Goal: Task Accomplishment & Management: Manage account settings

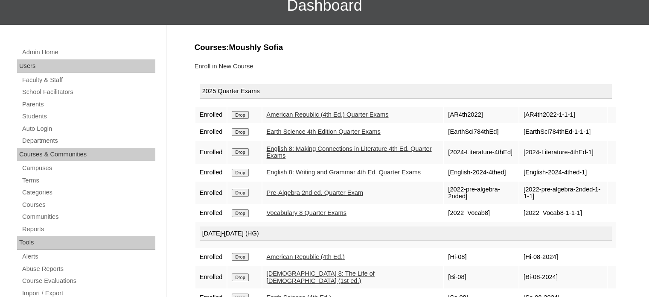
scroll to position [73, 0]
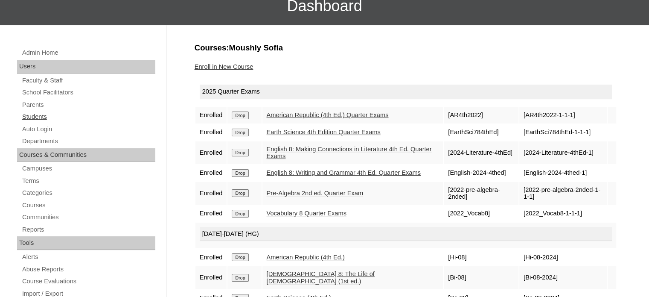
click at [41, 116] on link "Students" at bounding box center [88, 116] width 134 height 11
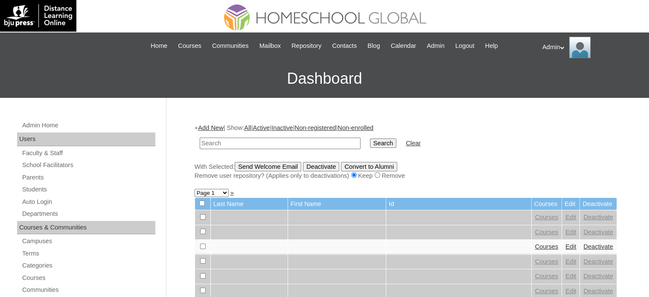
type input "J"
type input "paulo"
click at [370, 146] on input "Search" at bounding box center [383, 142] width 26 height 9
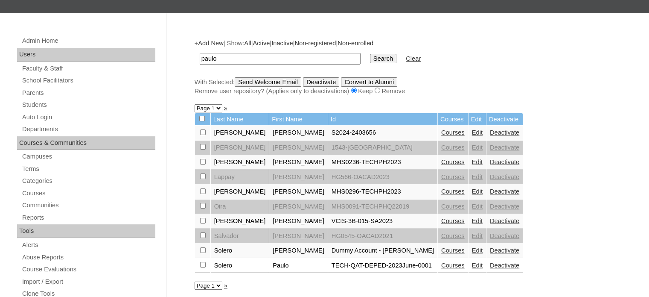
scroll to position [105, 0]
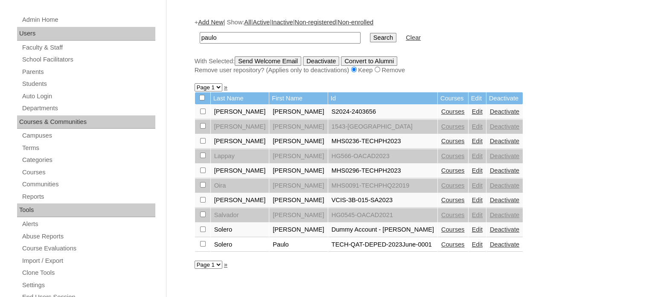
click at [441, 242] on link "Courses" at bounding box center [452, 244] width 23 height 7
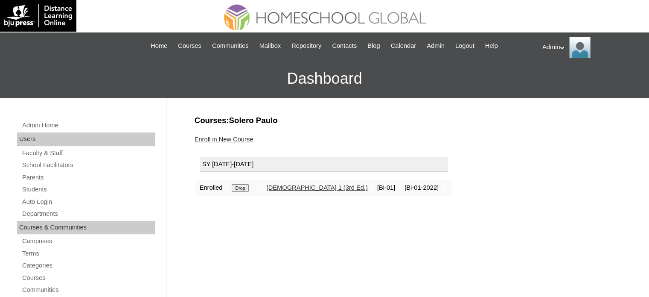
click at [219, 140] on link "Enroll in New Course" at bounding box center [224, 139] width 59 height 7
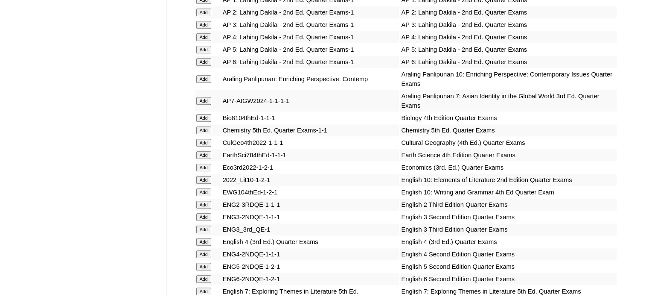
scroll to position [1404, 0]
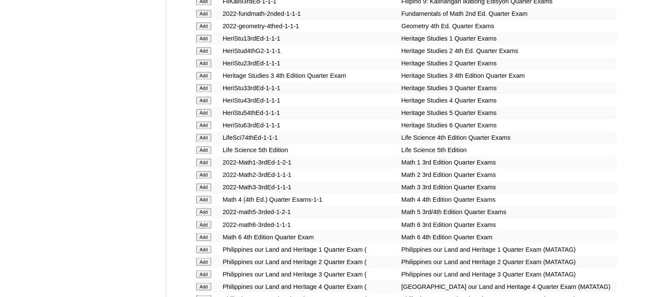
click at [204, 148] on input "Add" at bounding box center [203, 150] width 15 height 8
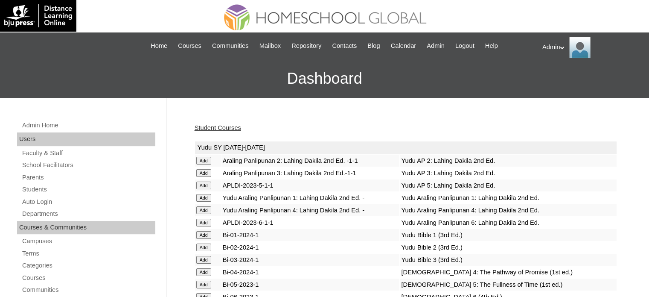
click at [204, 148] on td "Yudu SY [DATE]-[DATE]" at bounding box center [406, 147] width 422 height 13
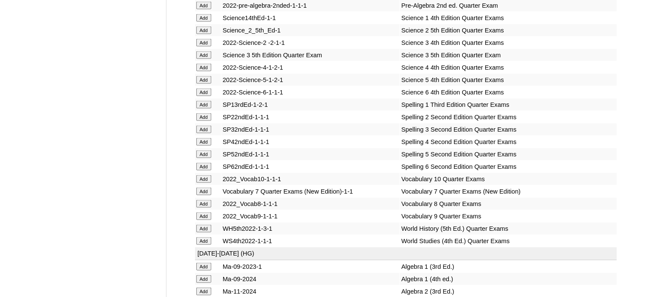
scroll to position [3566, 0]
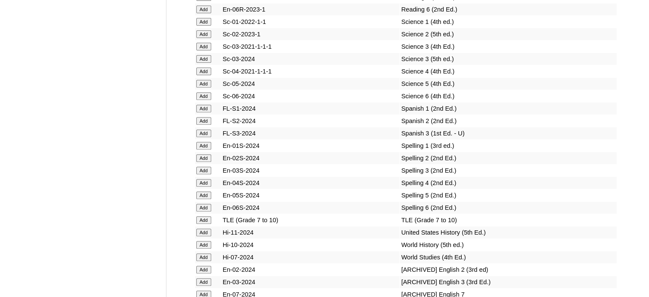
click at [210, 162] on input "Add" at bounding box center [203, 158] width 15 height 8
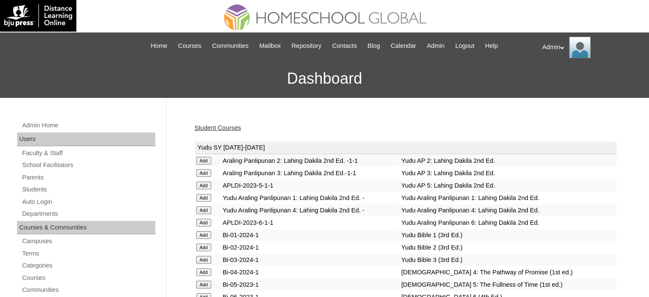
click at [332, 208] on td "Yudu Araling Panlipunan 4: Lahing Dakila 2nd Ed. -" at bounding box center [311, 210] width 178 height 12
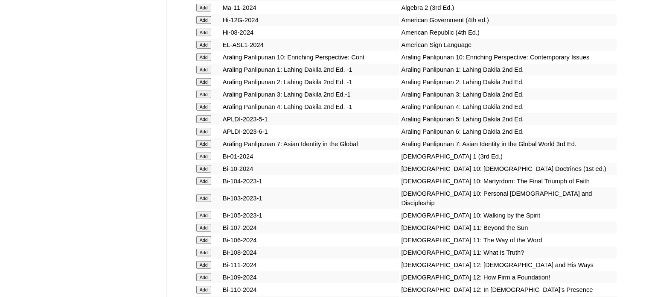
click at [203, 98] on input "Add" at bounding box center [203, 94] width 15 height 8
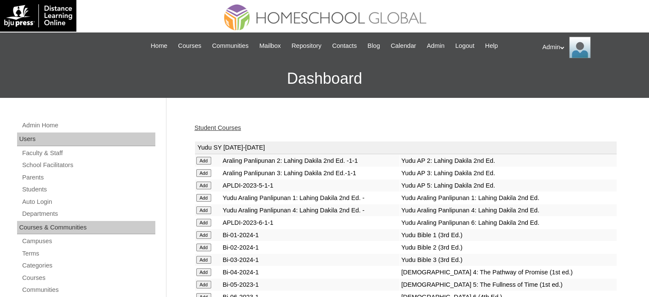
click at [211, 128] on link "Student Courses" at bounding box center [218, 127] width 47 height 7
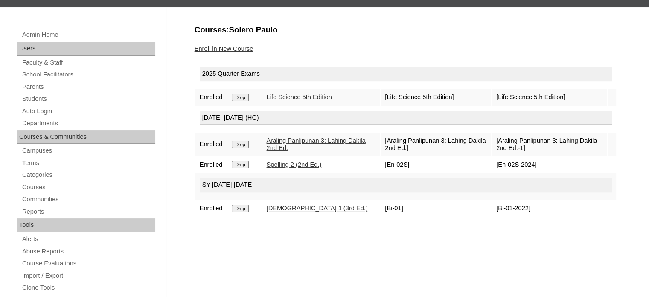
scroll to position [104, 0]
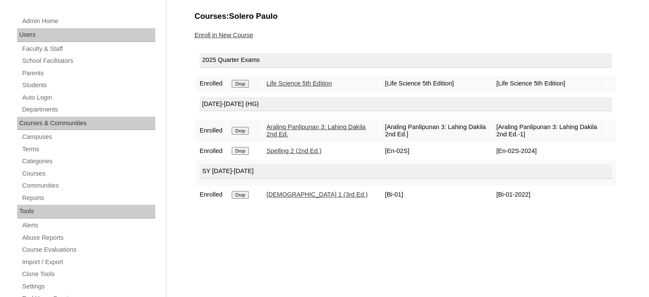
click at [244, 193] on input "Drop" at bounding box center [240, 195] width 17 height 8
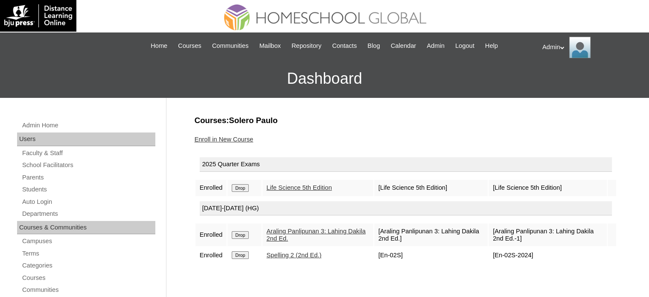
click at [230, 137] on link "Enroll in New Course" at bounding box center [224, 139] width 59 height 7
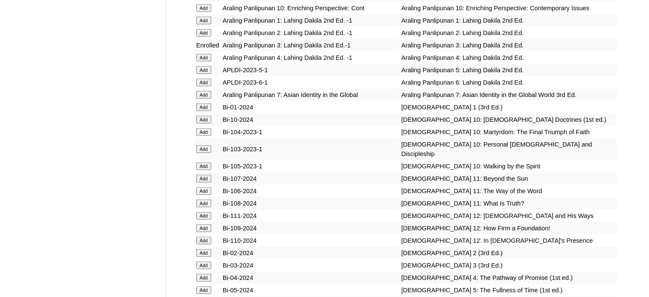
scroll to position [2094, 0]
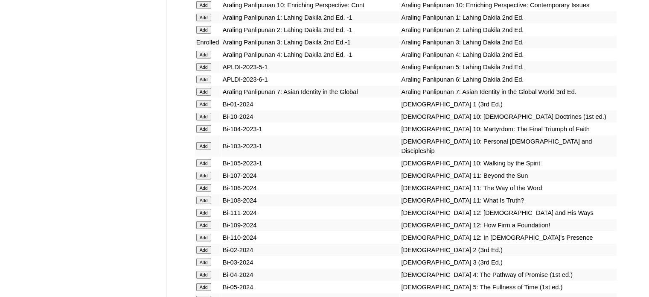
click at [204, 266] on input "Add" at bounding box center [203, 262] width 15 height 8
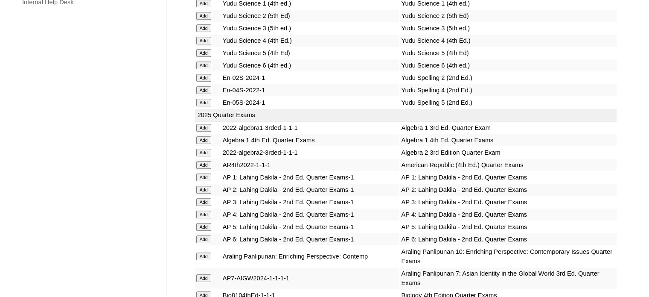
scroll to position [1968, 0]
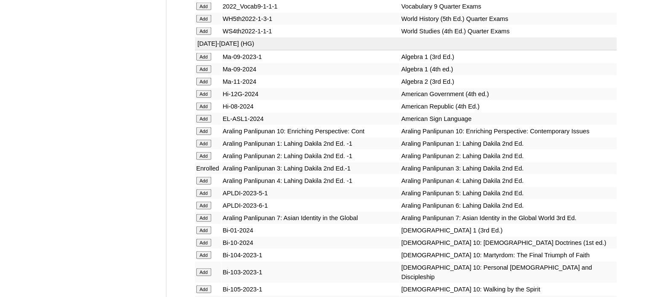
click at [201, 110] on input "Add" at bounding box center [203, 106] width 15 height 8
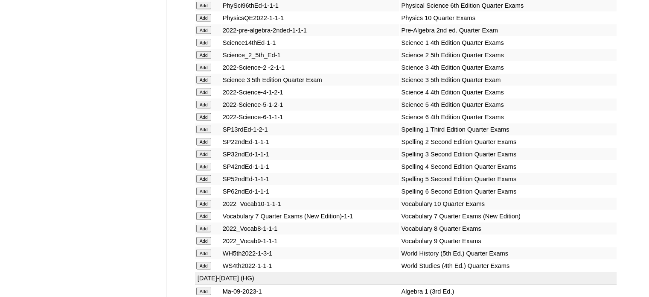
scroll to position [3505, 0]
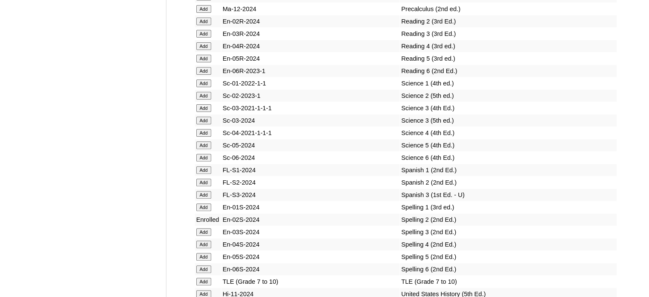
click at [205, 149] on input "Add" at bounding box center [203, 145] width 15 height 8
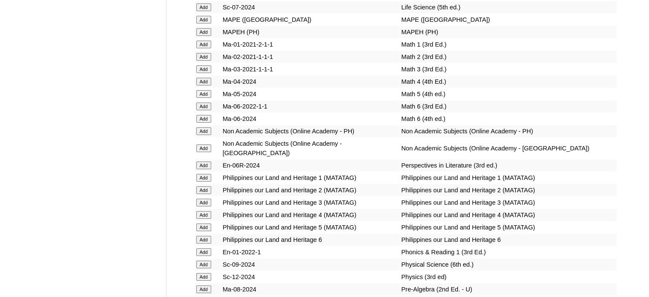
scroll to position [3213, 0]
click at [204, 122] on input "Add" at bounding box center [203, 118] width 15 height 8
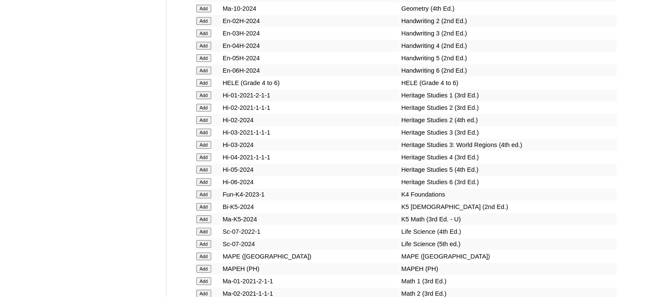
scroll to position [2776, 0]
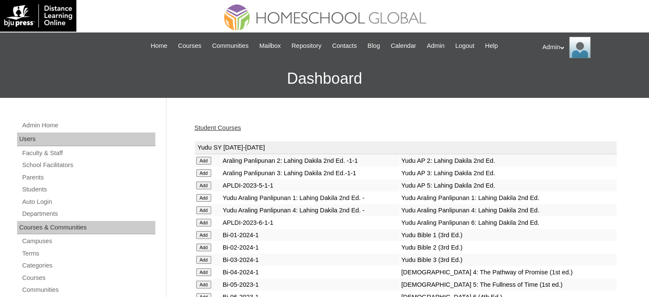
drag, startPoint x: 0, startPoint y: 0, endPoint x: 234, endPoint y: 125, distance: 265.4
click at [234, 125] on link "Student Courses" at bounding box center [218, 127] width 47 height 7
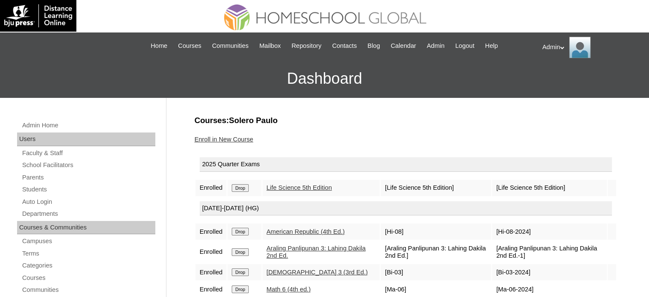
click at [244, 190] on input "Drop" at bounding box center [240, 188] width 17 height 8
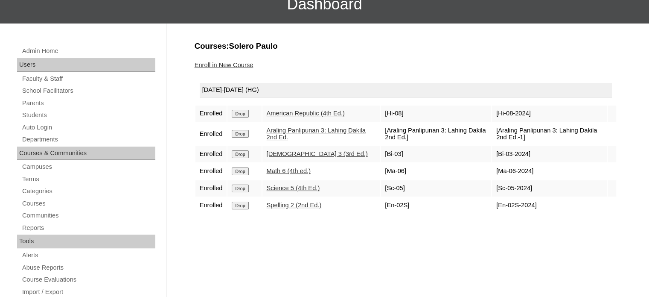
scroll to position [75, 0]
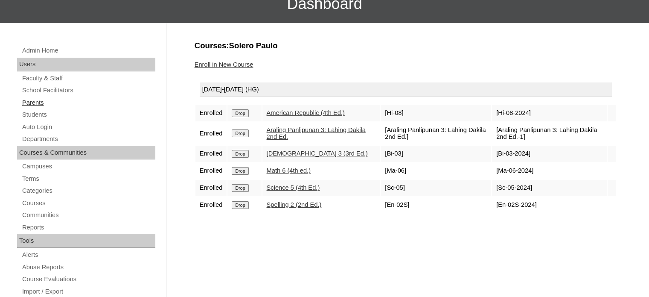
click at [38, 102] on link "Parents" at bounding box center [88, 102] width 134 height 11
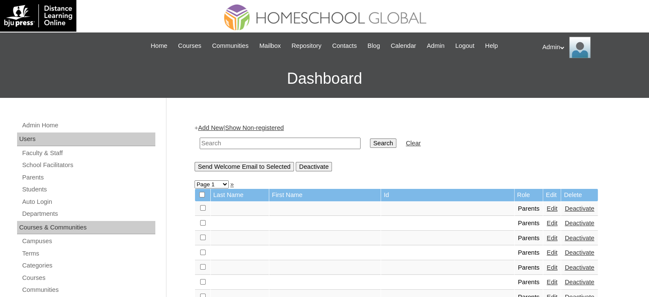
click at [227, 142] on input "text" at bounding box center [280, 143] width 161 height 12
type input "SOlero"
click at [370, 143] on input "Search" at bounding box center [383, 142] width 26 height 9
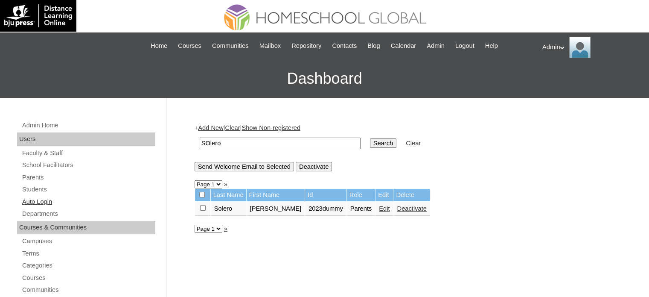
click at [41, 204] on link "Auto Login" at bounding box center [88, 201] width 134 height 11
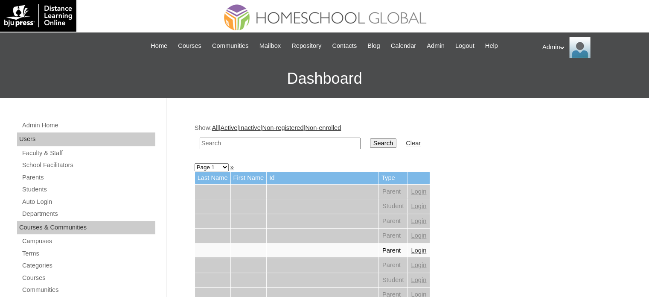
click at [247, 140] on input "text" at bounding box center [280, 143] width 161 height 12
type input "Solero"
click at [370, 141] on input "Search" at bounding box center [383, 142] width 26 height 9
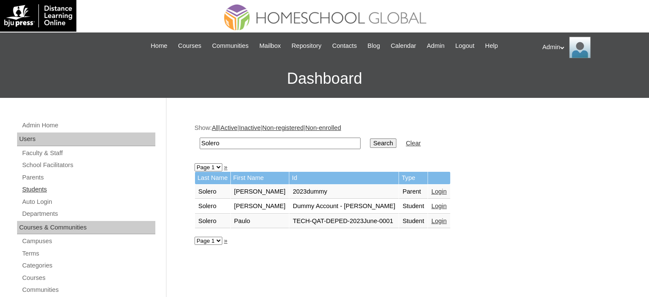
click at [31, 191] on link "Students" at bounding box center [88, 189] width 134 height 11
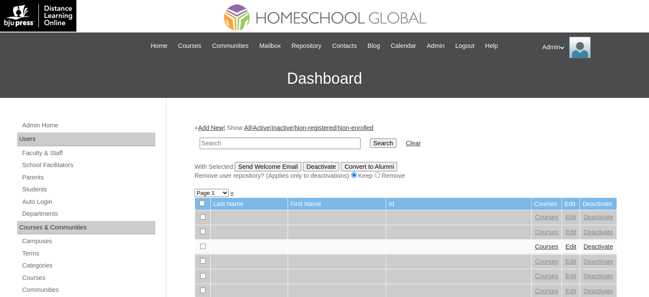
click at [245, 143] on input "text" at bounding box center [280, 143] width 161 height 12
type input "Solero"
click at [366, 148] on td "Search" at bounding box center [383, 143] width 35 height 20
click at [370, 146] on input "Search" at bounding box center [383, 142] width 26 height 9
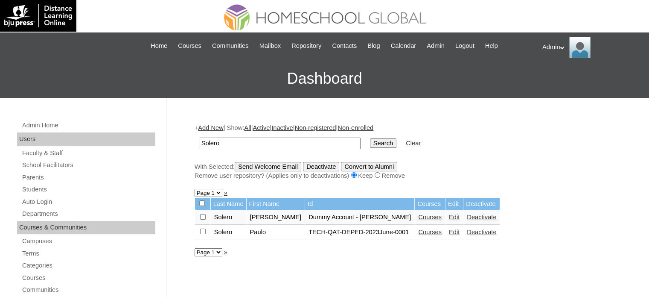
click at [418, 230] on link "Courses" at bounding box center [429, 231] width 23 height 7
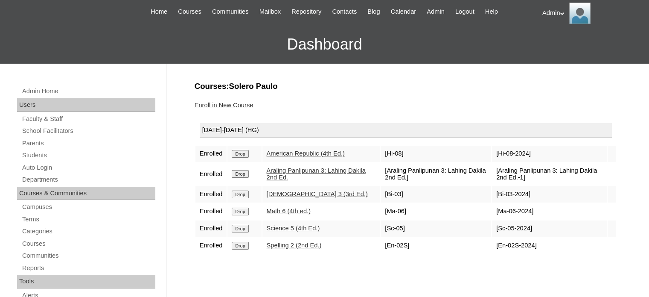
scroll to position [31, 0]
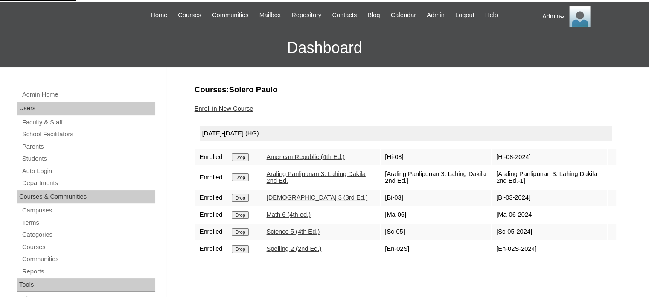
click at [235, 106] on link "Enroll in New Course" at bounding box center [224, 108] width 59 height 7
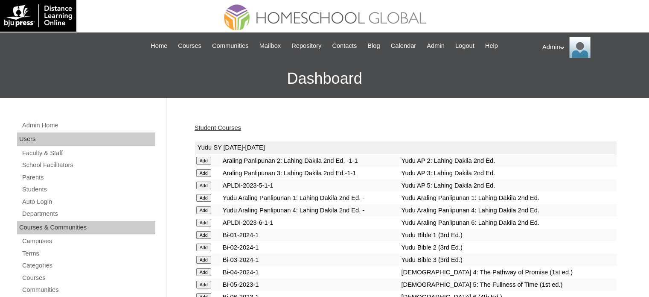
scroll to position [675, 0]
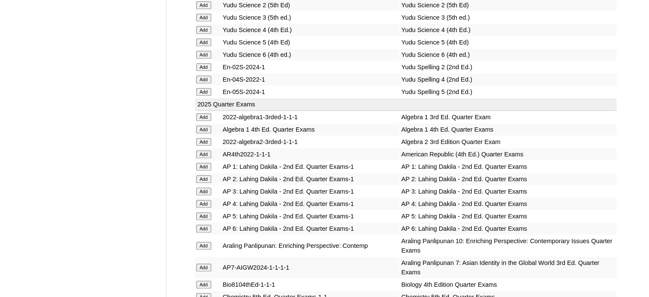
click at [209, 150] on input "Add" at bounding box center [203, 154] width 15 height 8
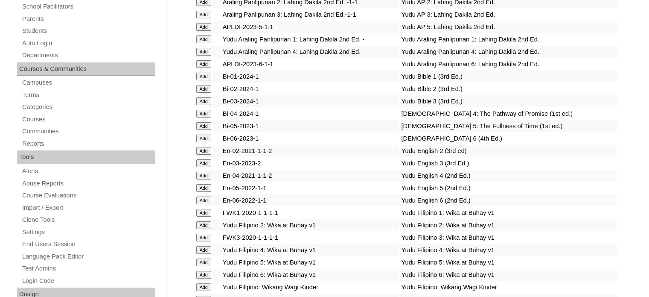
scroll to position [866, 0]
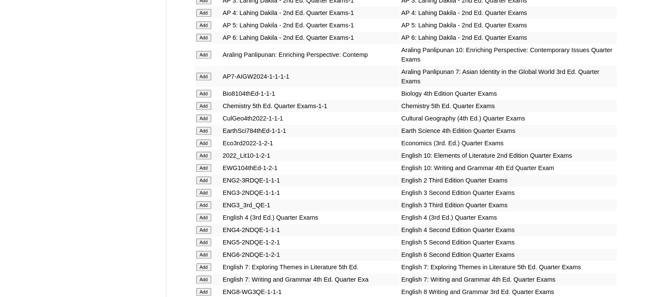
click at [204, 213] on input "Add" at bounding box center [203, 217] width 15 height 8
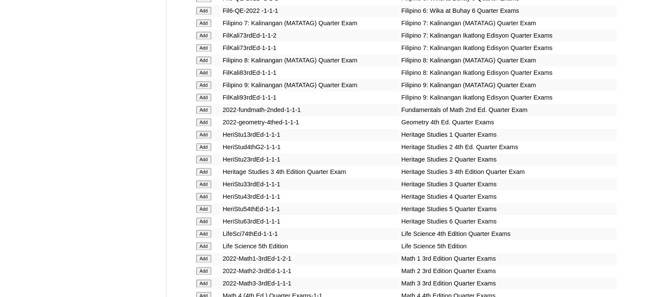
scroll to position [1308, 0]
click at [201, 246] on input "Add" at bounding box center [203, 246] width 15 height 8
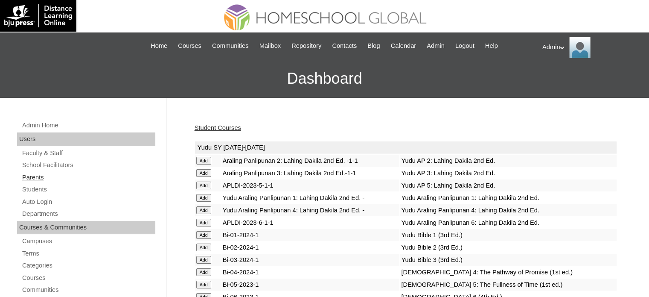
click at [37, 181] on link "Parents" at bounding box center [88, 177] width 134 height 11
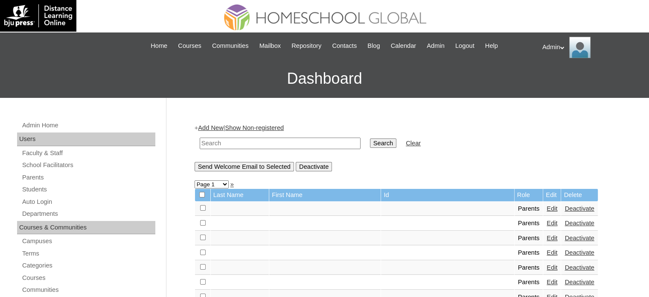
click at [282, 145] on input "text" at bounding box center [280, 143] width 161 height 12
type input "Solero"
click at [370, 141] on input "Search" at bounding box center [383, 142] width 26 height 9
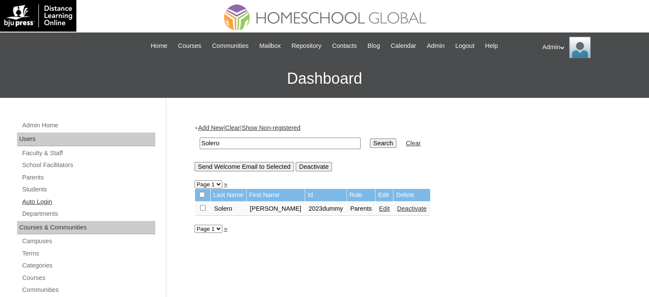
click at [45, 198] on link "Auto Login" at bounding box center [88, 201] width 134 height 11
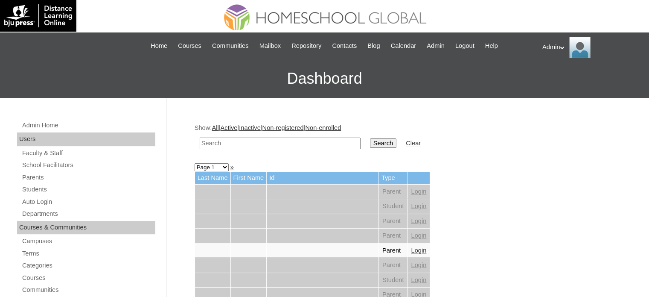
click at [251, 140] on input "text" at bounding box center [280, 143] width 161 height 12
type input "Solero"
click at [370, 144] on input "Search" at bounding box center [383, 142] width 26 height 9
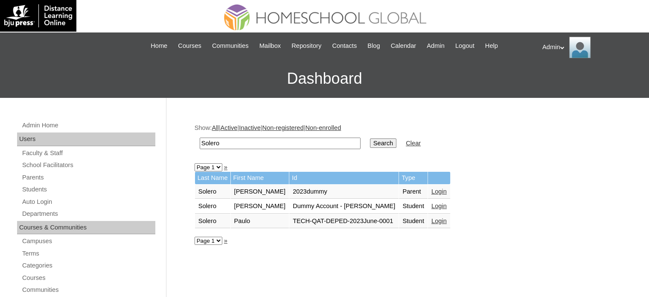
click at [432, 190] on link "Login" at bounding box center [439, 191] width 15 height 7
